Goal: Task Accomplishment & Management: Manage account settings

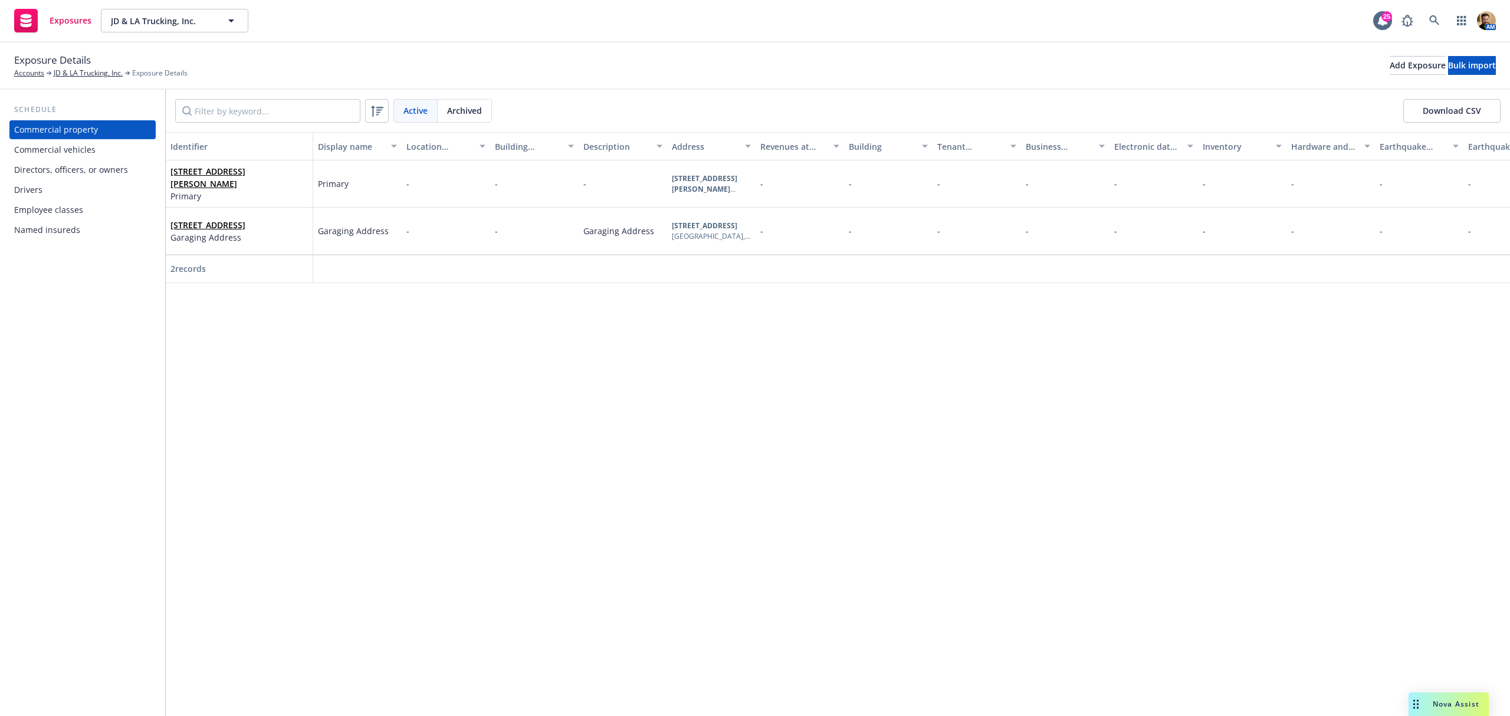
click at [1374, 602] on div "Identifier Display name Location number Building number Description Address Rev…" at bounding box center [838, 424] width 1344 height 584
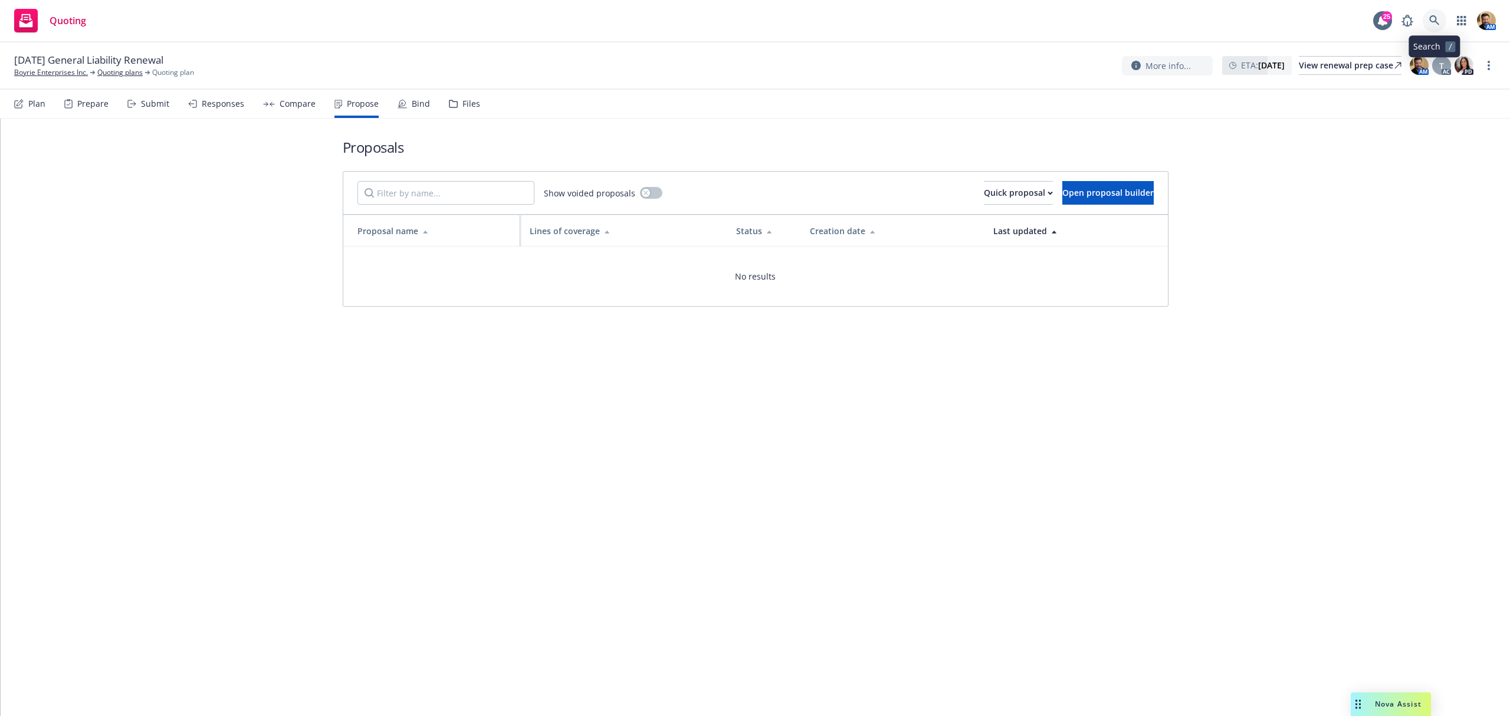
click at [1432, 22] on icon at bounding box center [1434, 20] width 11 height 11
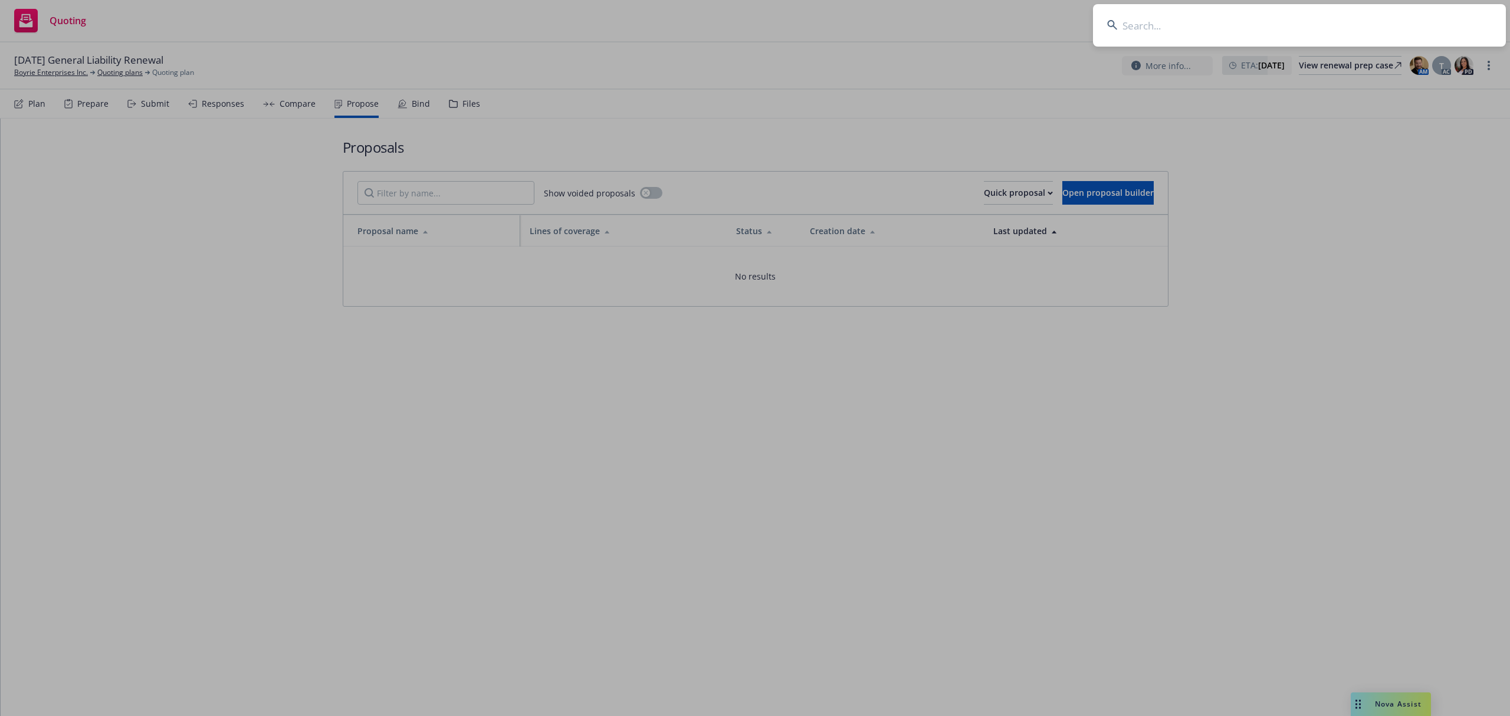
click at [1417, 22] on input at bounding box center [1299, 25] width 413 height 42
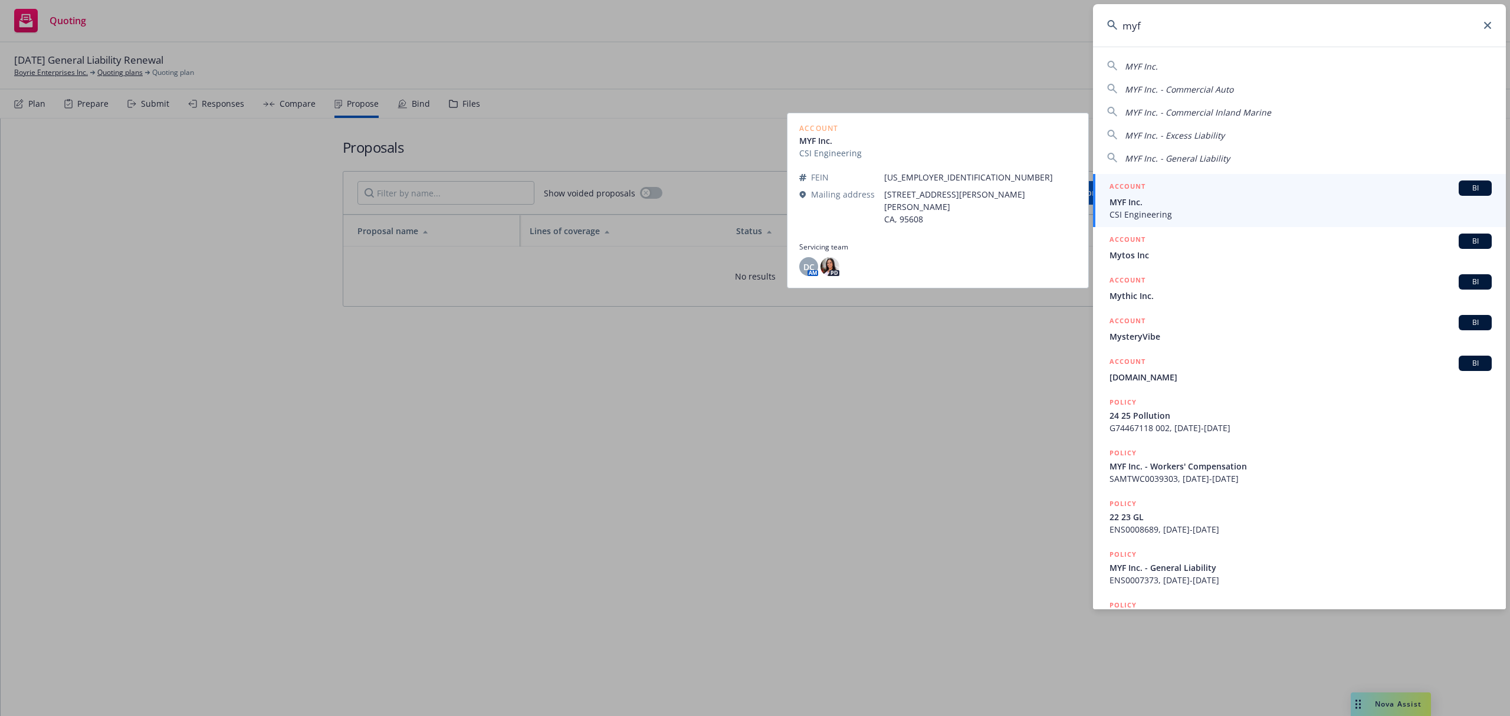
type input "myf"
click at [1143, 212] on span "CSI Engineering" at bounding box center [1300, 214] width 382 height 12
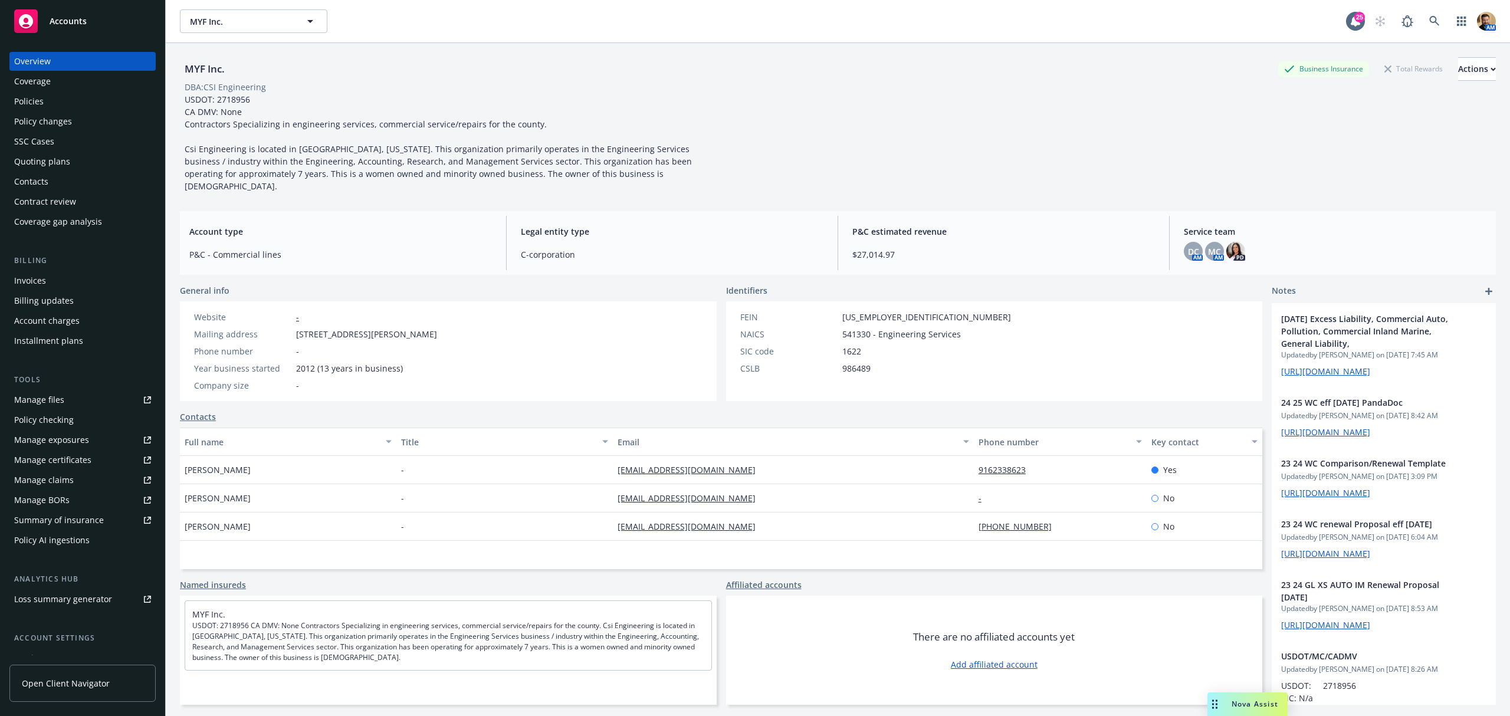
click at [41, 160] on div "Quoting plans" at bounding box center [42, 161] width 56 height 19
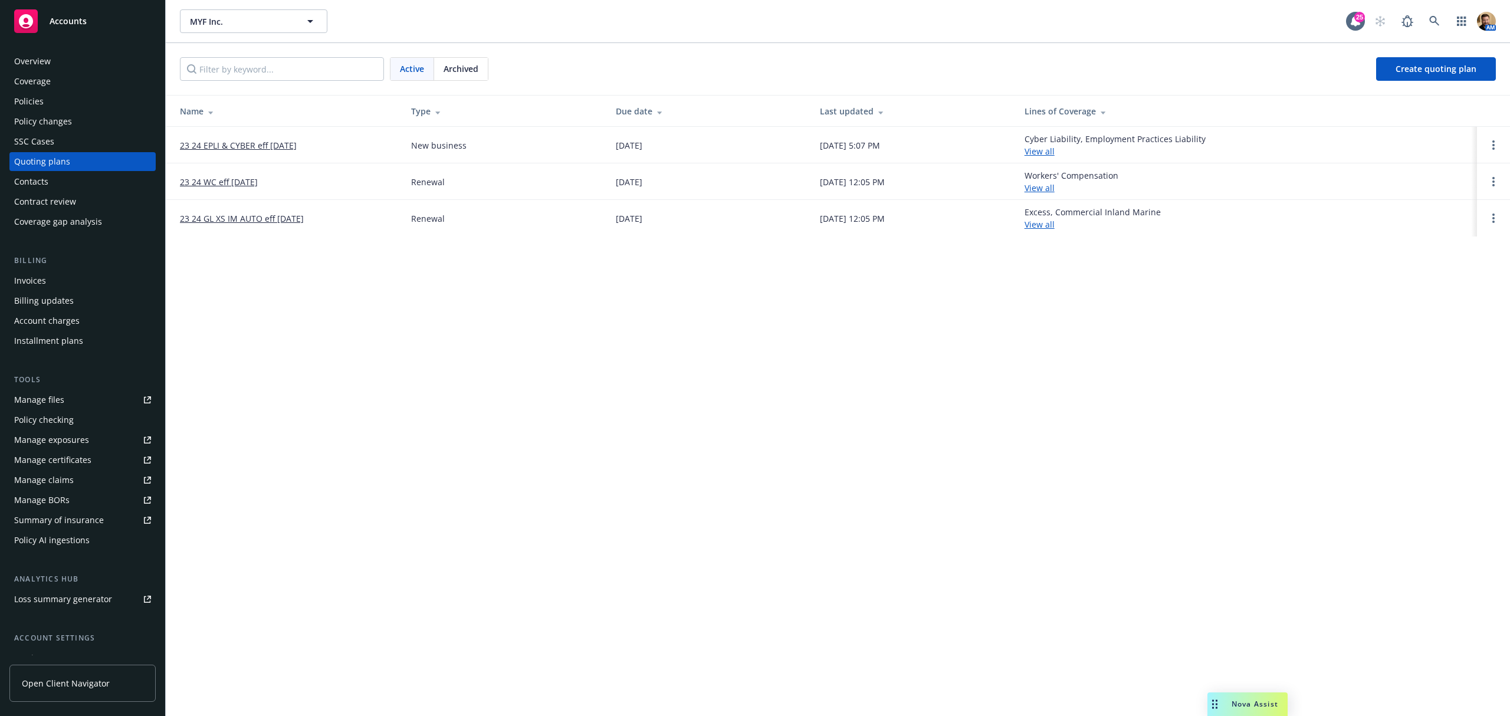
click at [477, 65] on span "Archived" at bounding box center [461, 69] width 35 height 12
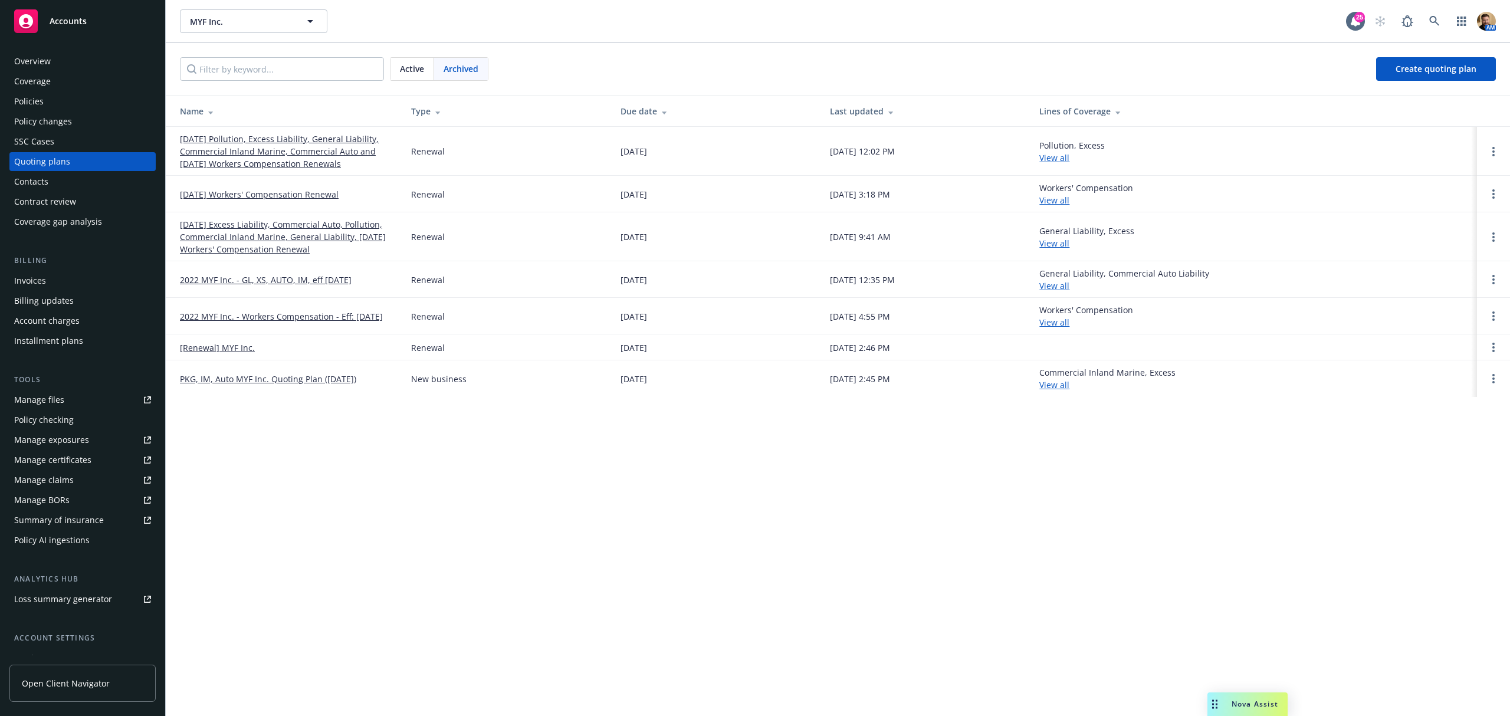
click at [298, 142] on link "09/13/25 Pollution, Excess Liability, General Liability, Commercial Inland Mari…" at bounding box center [286, 151] width 212 height 37
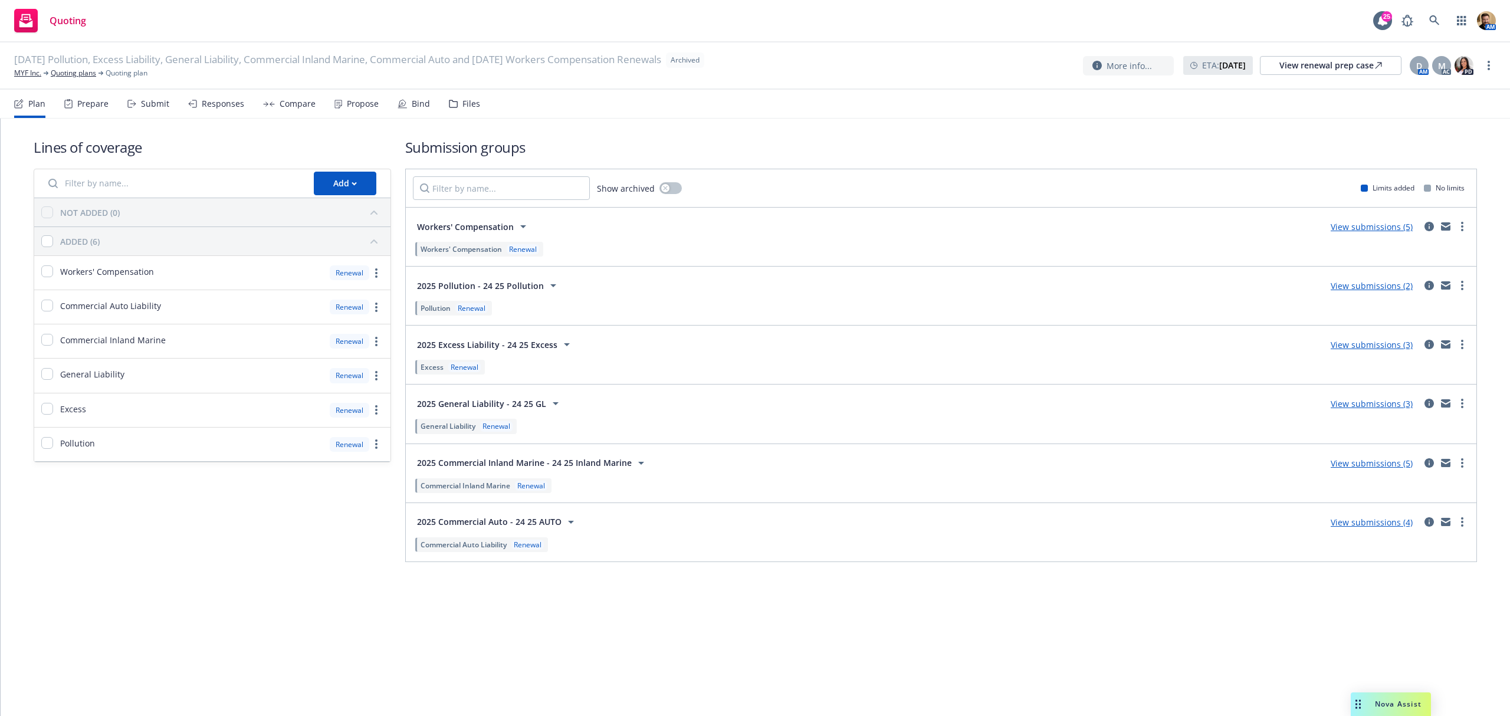
click at [413, 102] on div "Bind" at bounding box center [421, 103] width 18 height 9
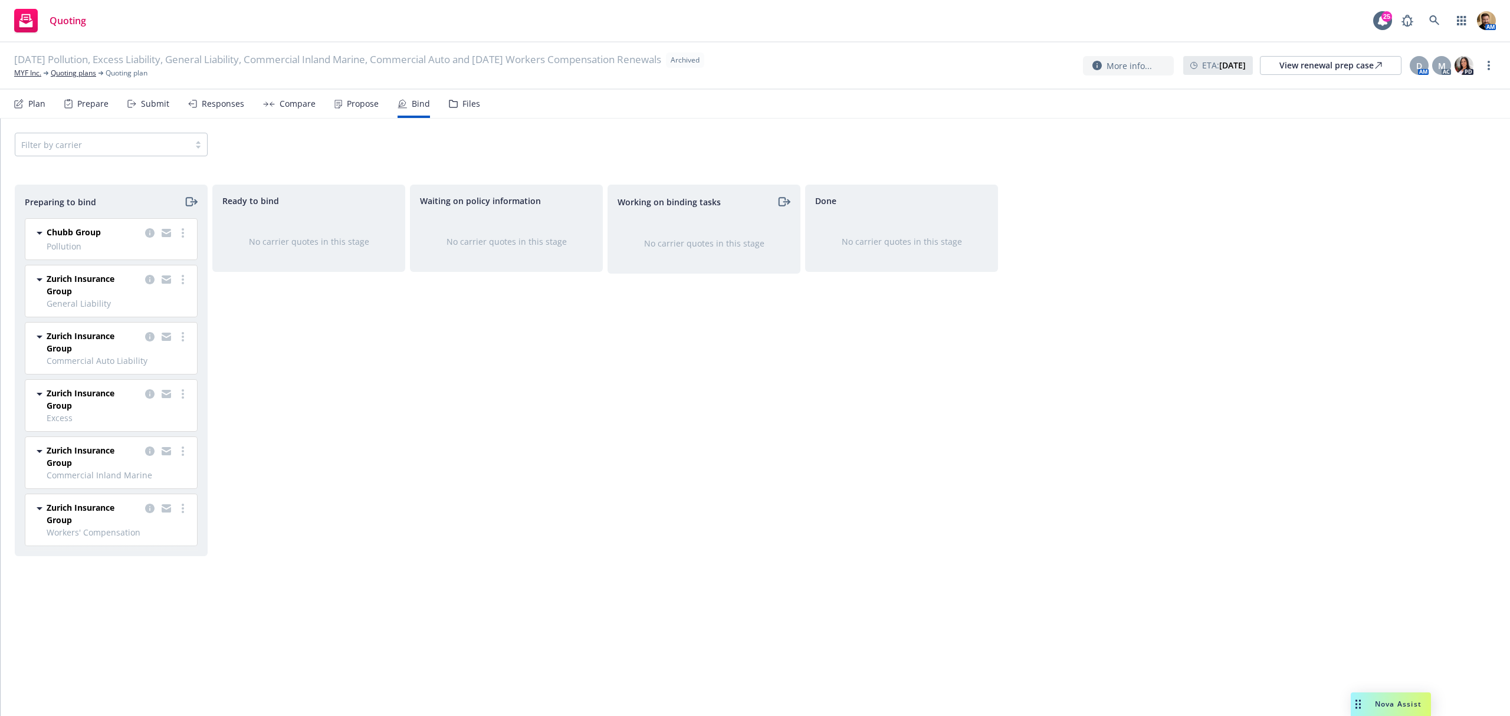
click at [162, 100] on div "Submit" at bounding box center [155, 103] width 28 height 9
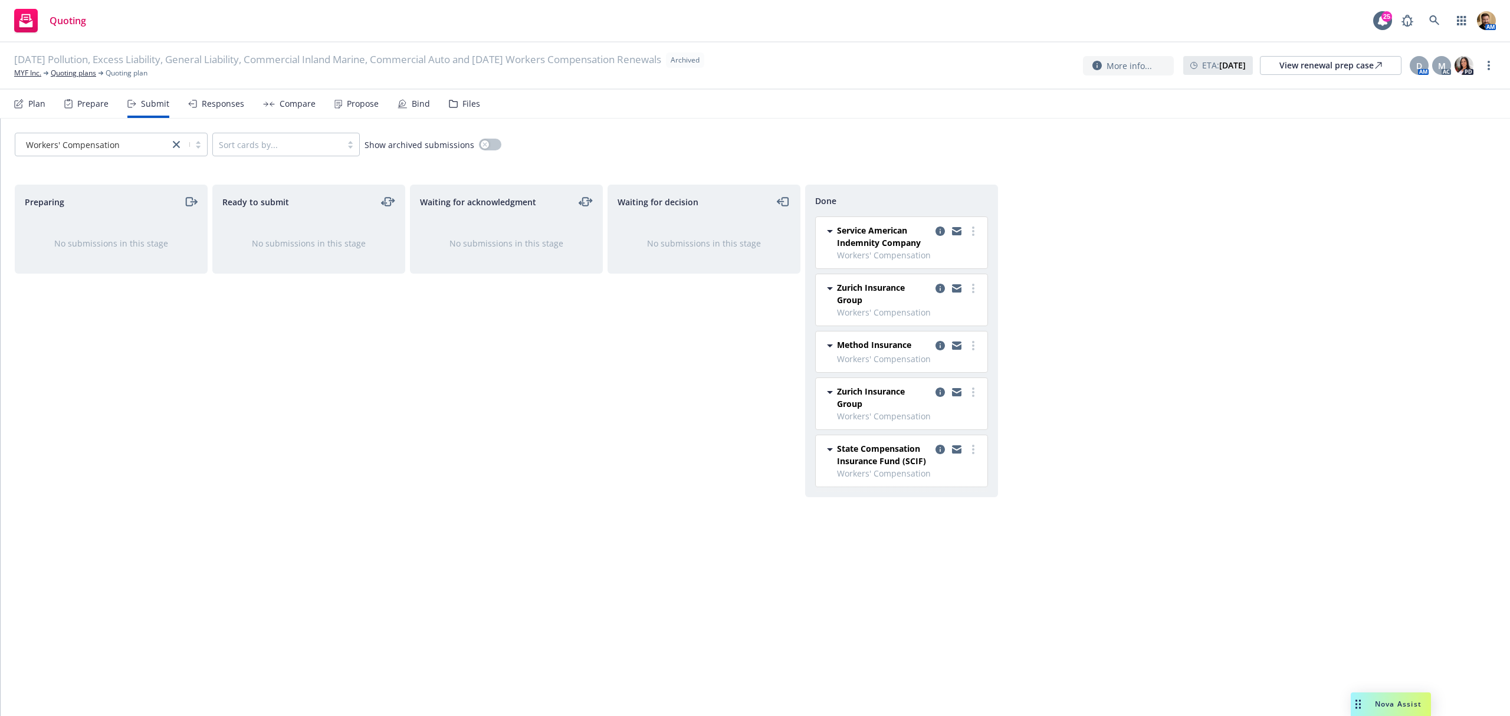
click at [216, 100] on div "Responses" at bounding box center [223, 103] width 42 height 9
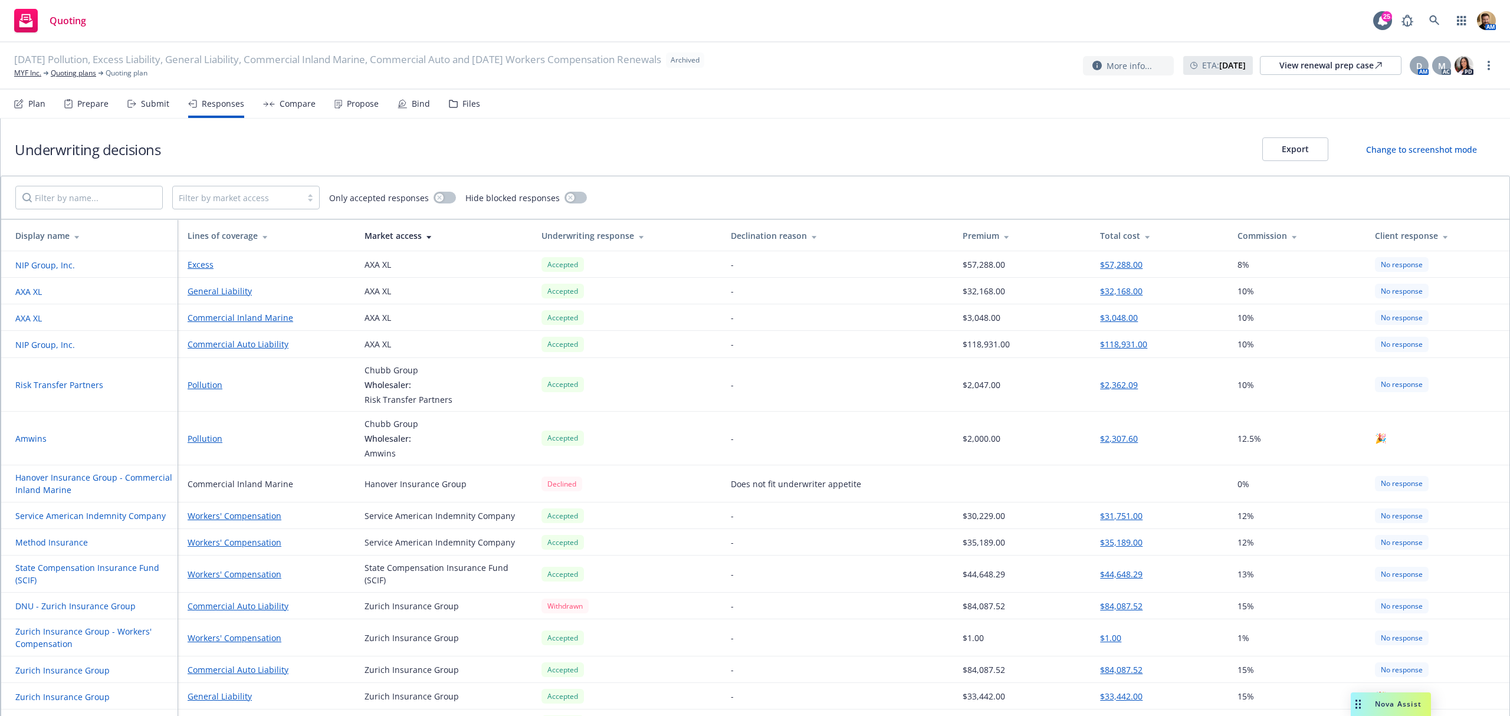
click at [297, 101] on div "Compare" at bounding box center [298, 103] width 36 height 9
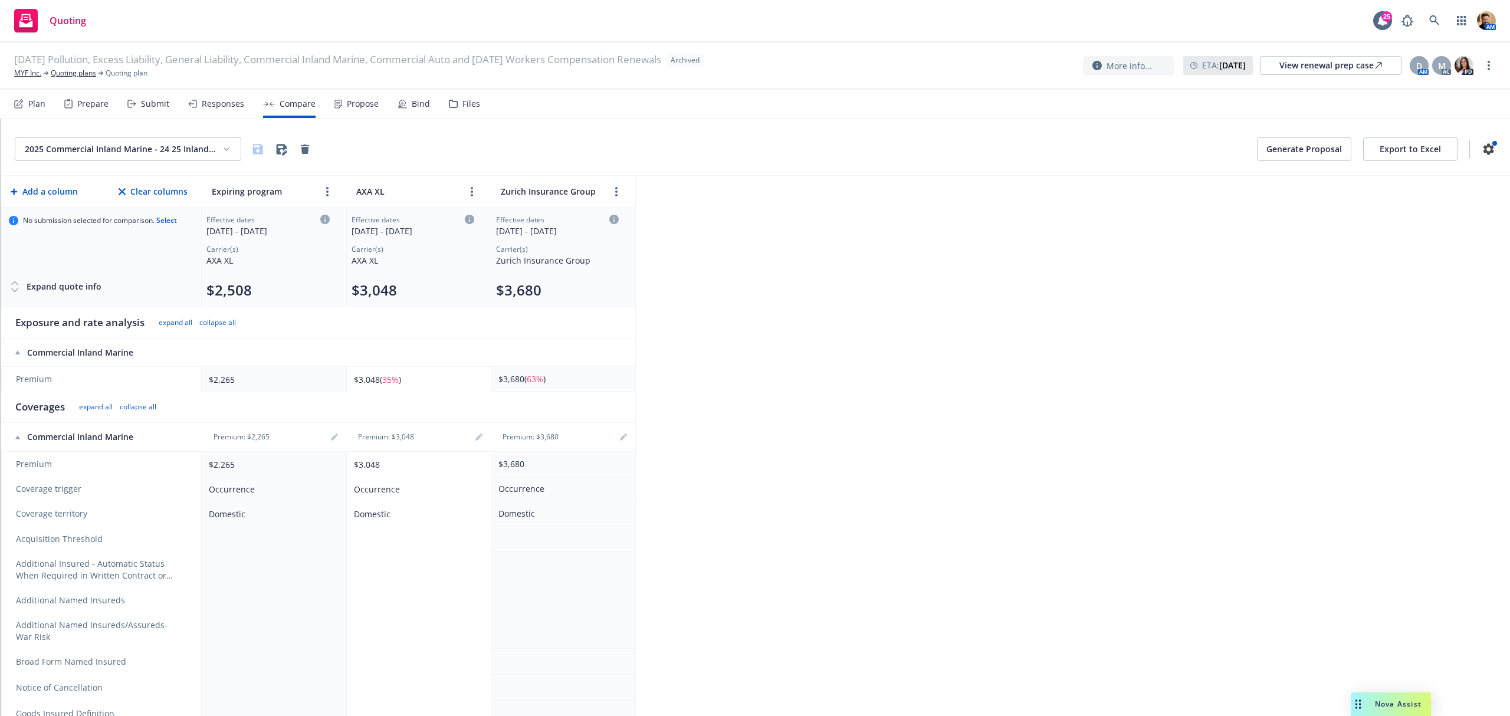
click at [354, 97] on div "Propose" at bounding box center [356, 104] width 44 height 28
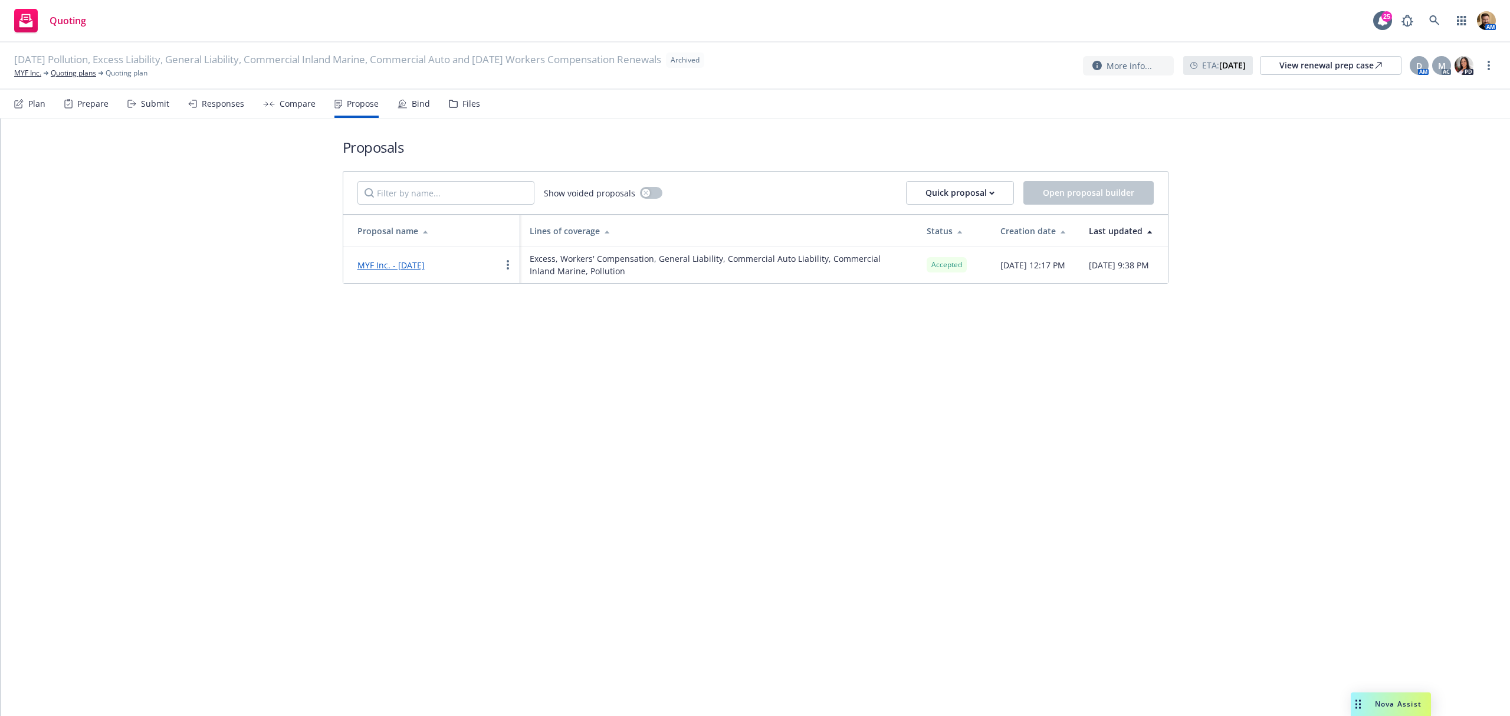
click at [413, 102] on div "Bind" at bounding box center [421, 103] width 18 height 9
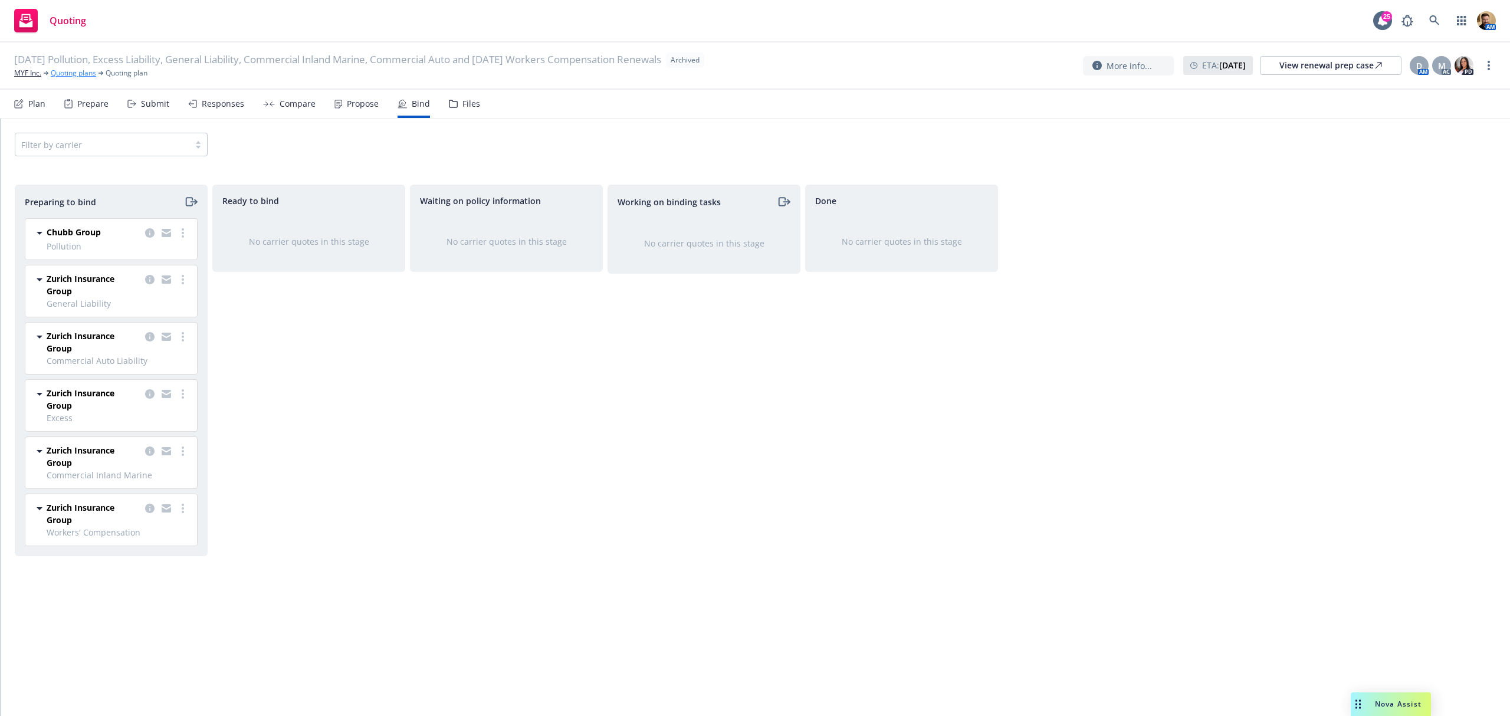
click at [90, 71] on link "Quoting plans" at bounding box center [73, 73] width 45 height 11
